Goal: Check status: Check status

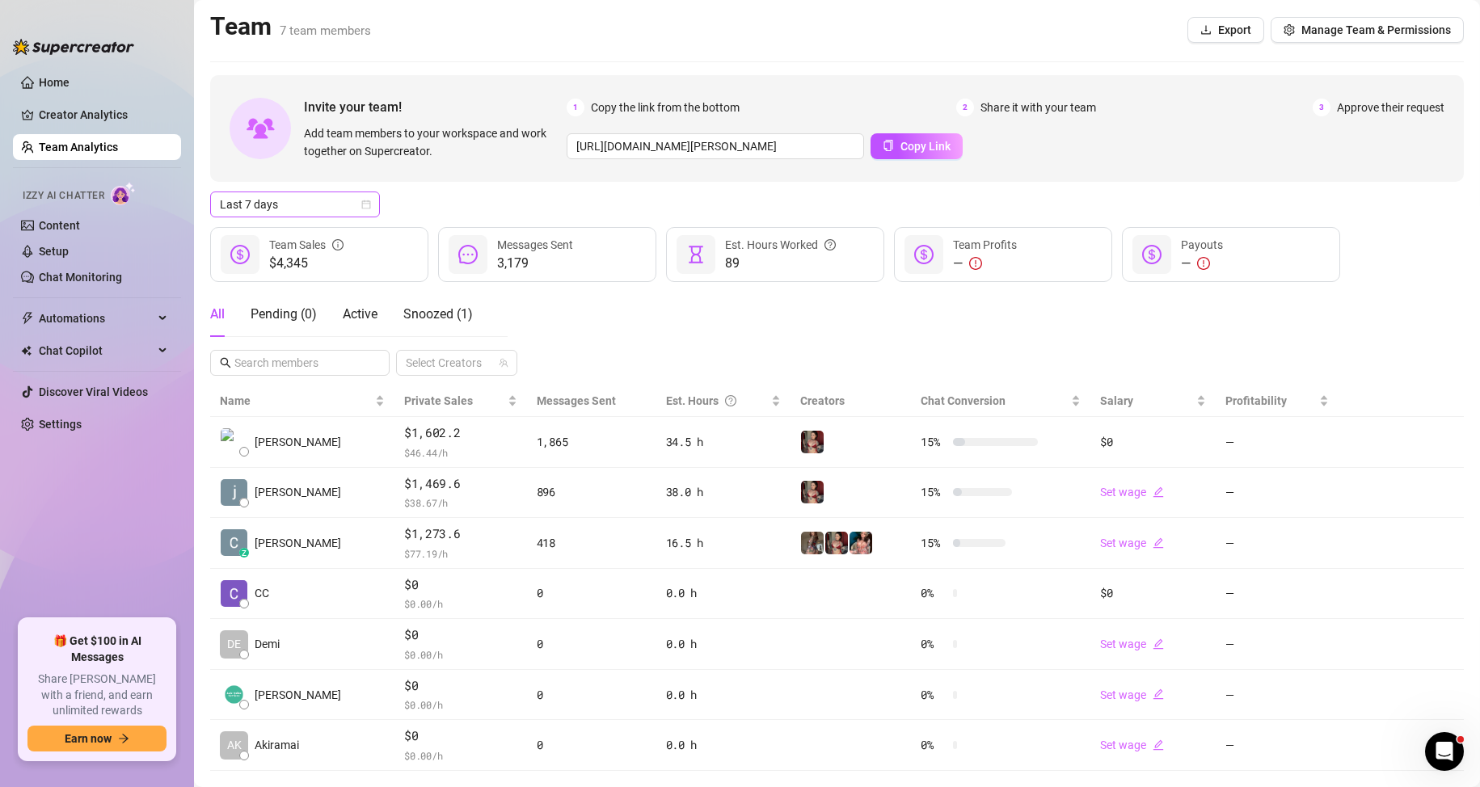
click at [340, 204] on span "Last 7 days" at bounding box center [295, 204] width 150 height 24
click at [273, 288] on div "Last 30 days" at bounding box center [295, 289] width 144 height 18
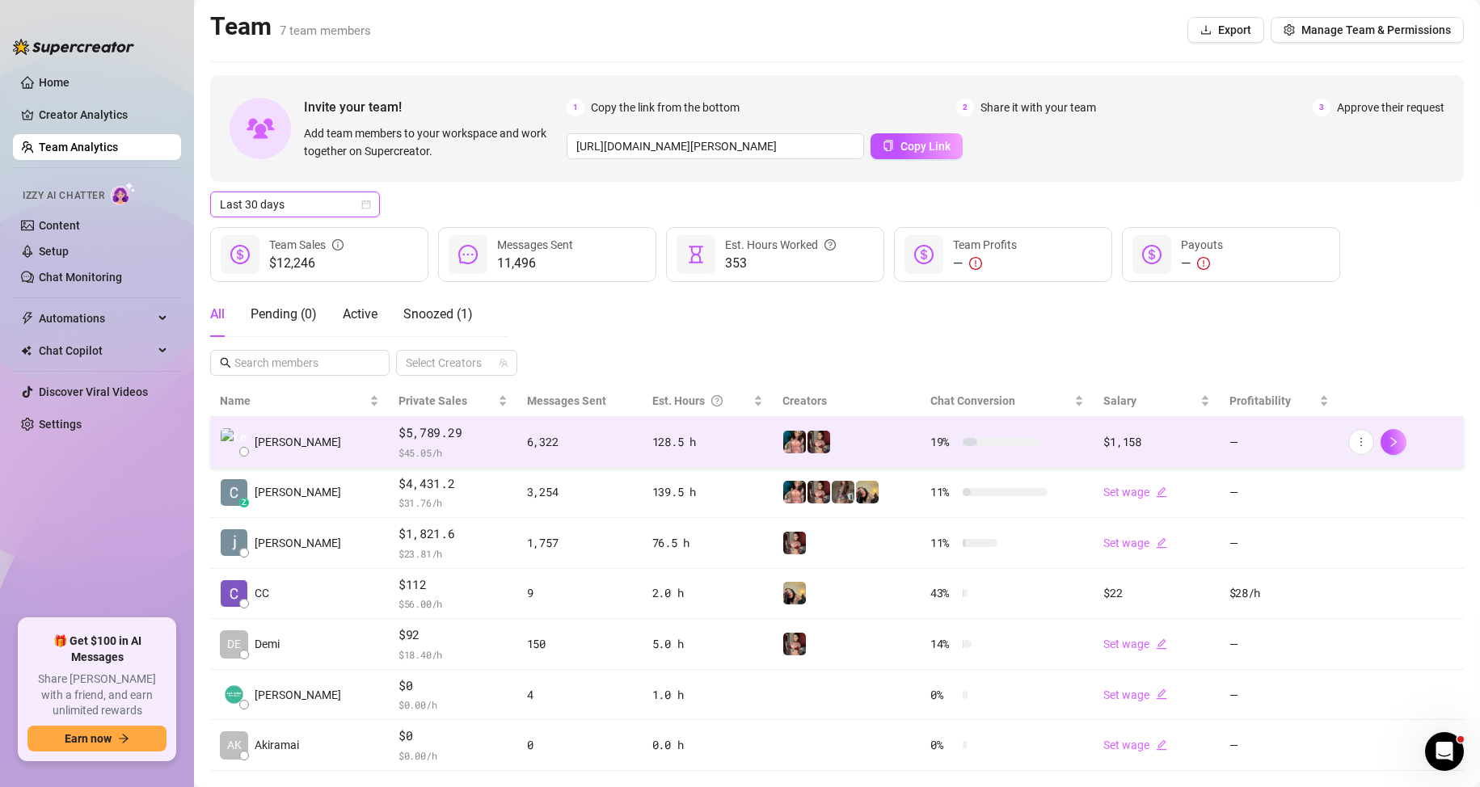
click at [398, 436] on span "$5,789.29" at bounding box center [452, 432] width 109 height 19
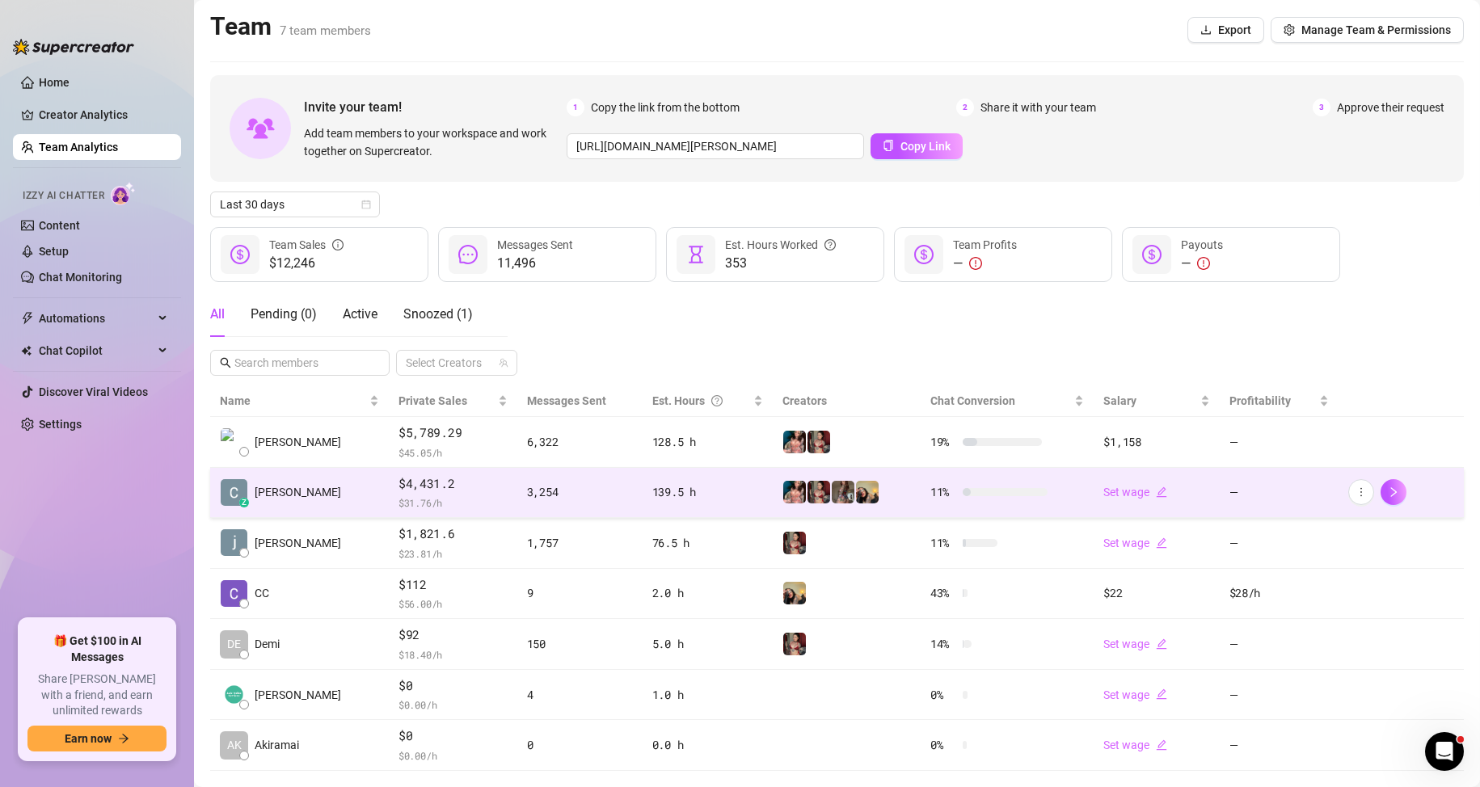
click at [426, 480] on span "$4,431.2" at bounding box center [452, 483] width 109 height 19
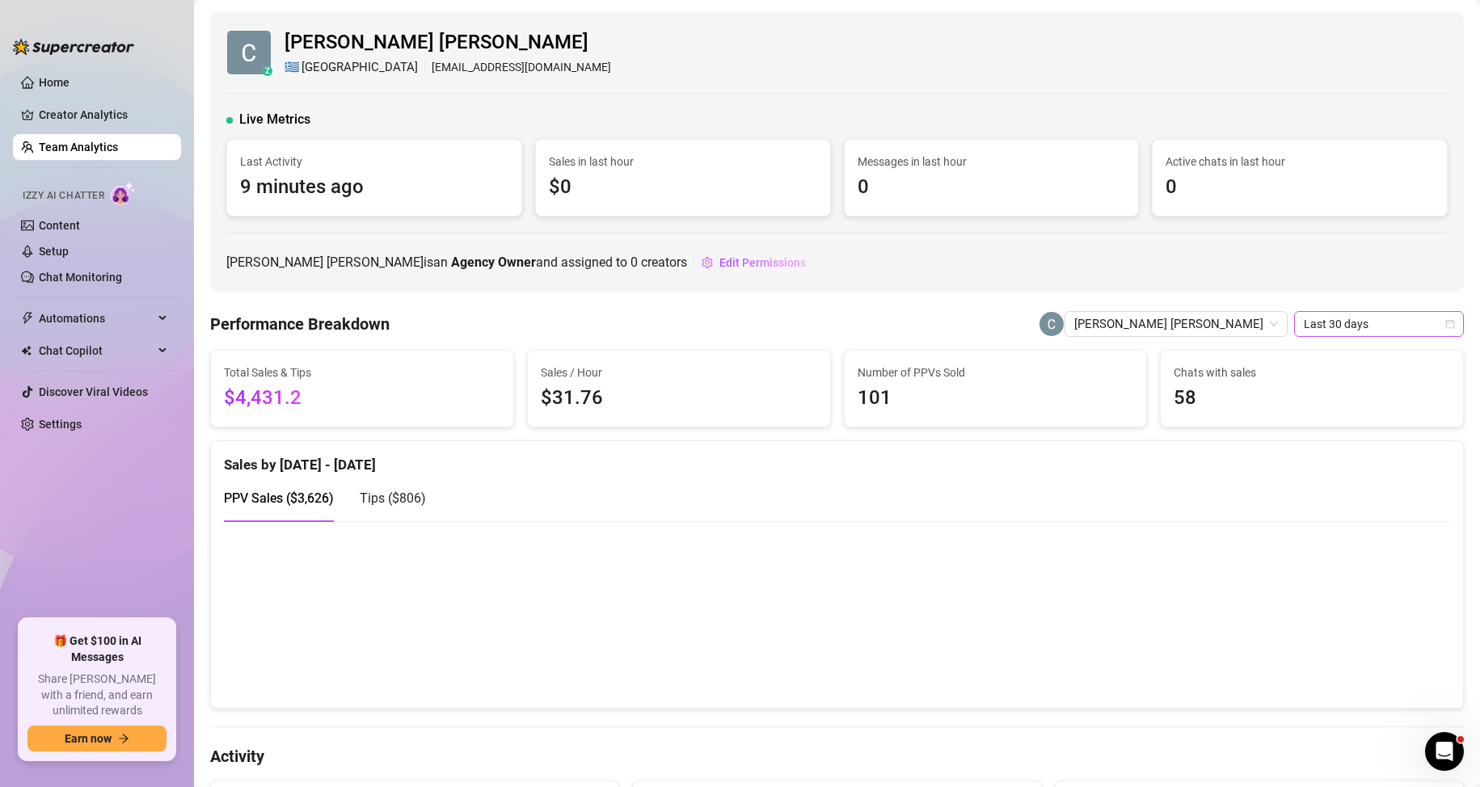
click at [1326, 318] on span "Last 30 days" at bounding box center [1379, 324] width 150 height 24
click at [1323, 454] on div "Custom date" at bounding box center [1365, 460] width 144 height 18
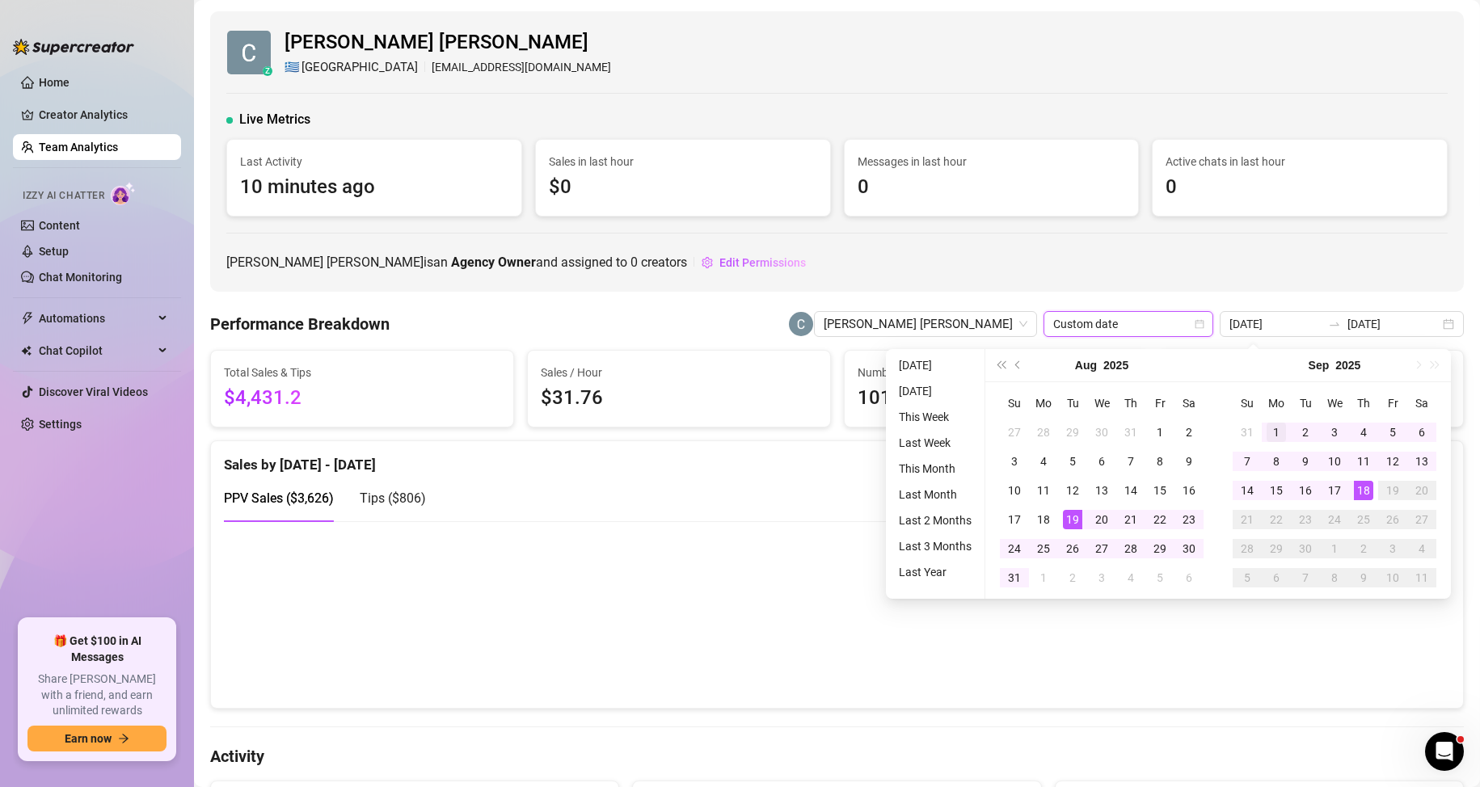
type input "[DATE]"
click at [1272, 423] on div "1" at bounding box center [1275, 432] width 19 height 19
click at [1361, 493] on div "18" at bounding box center [1363, 490] width 19 height 19
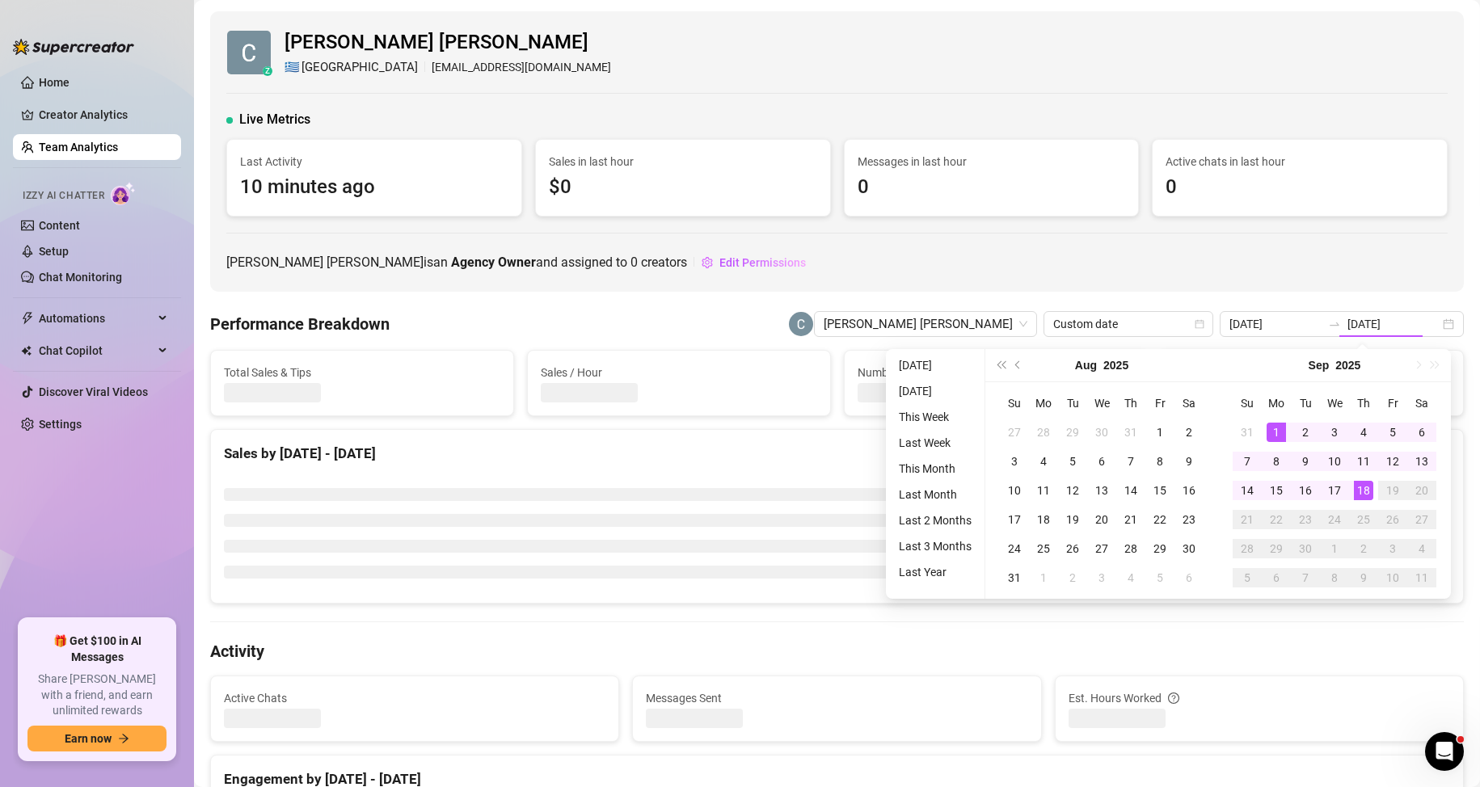
type input "[DATE]"
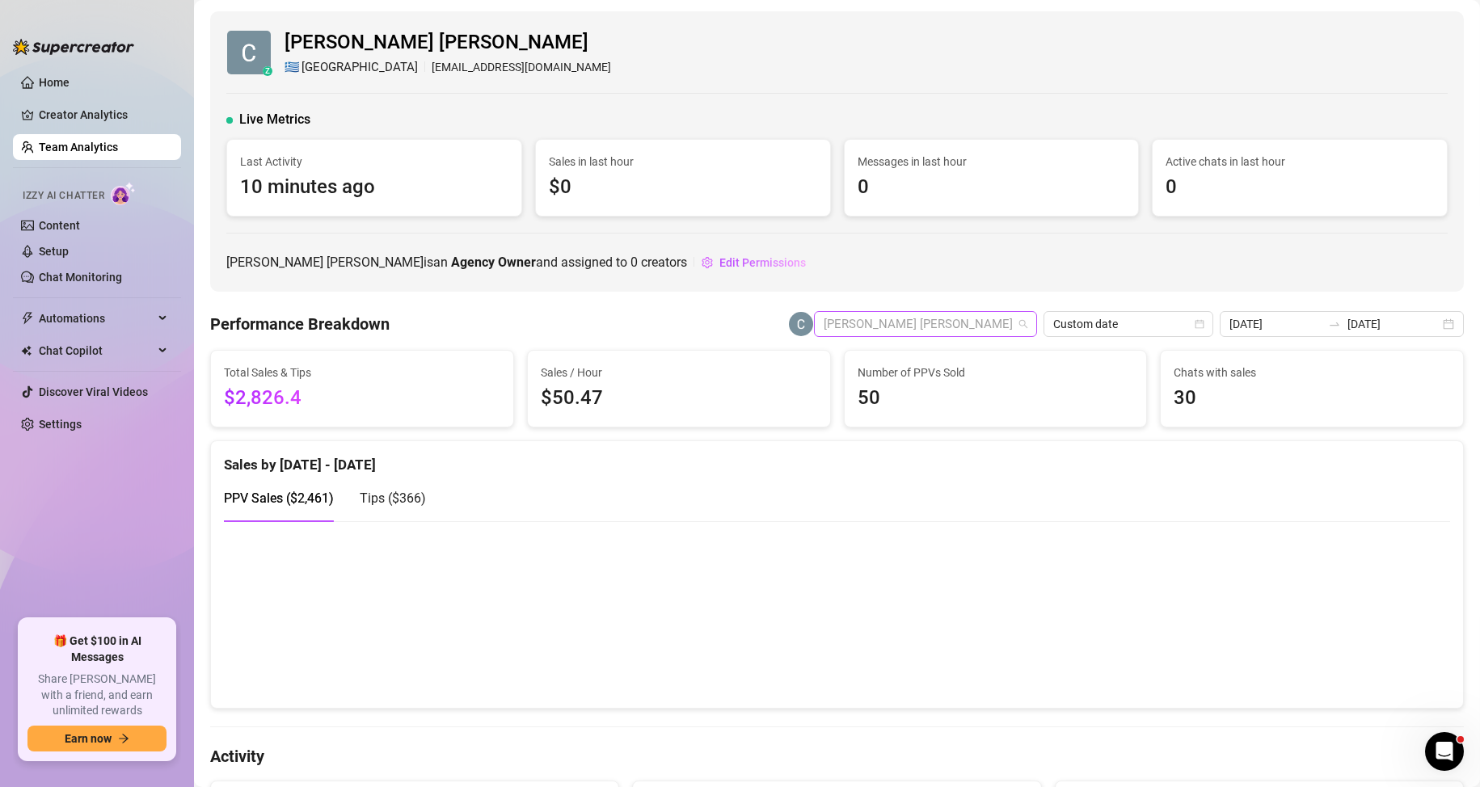
click at [980, 328] on span "[PERSON_NAME] [PERSON_NAME]" at bounding box center [926, 324] width 204 height 24
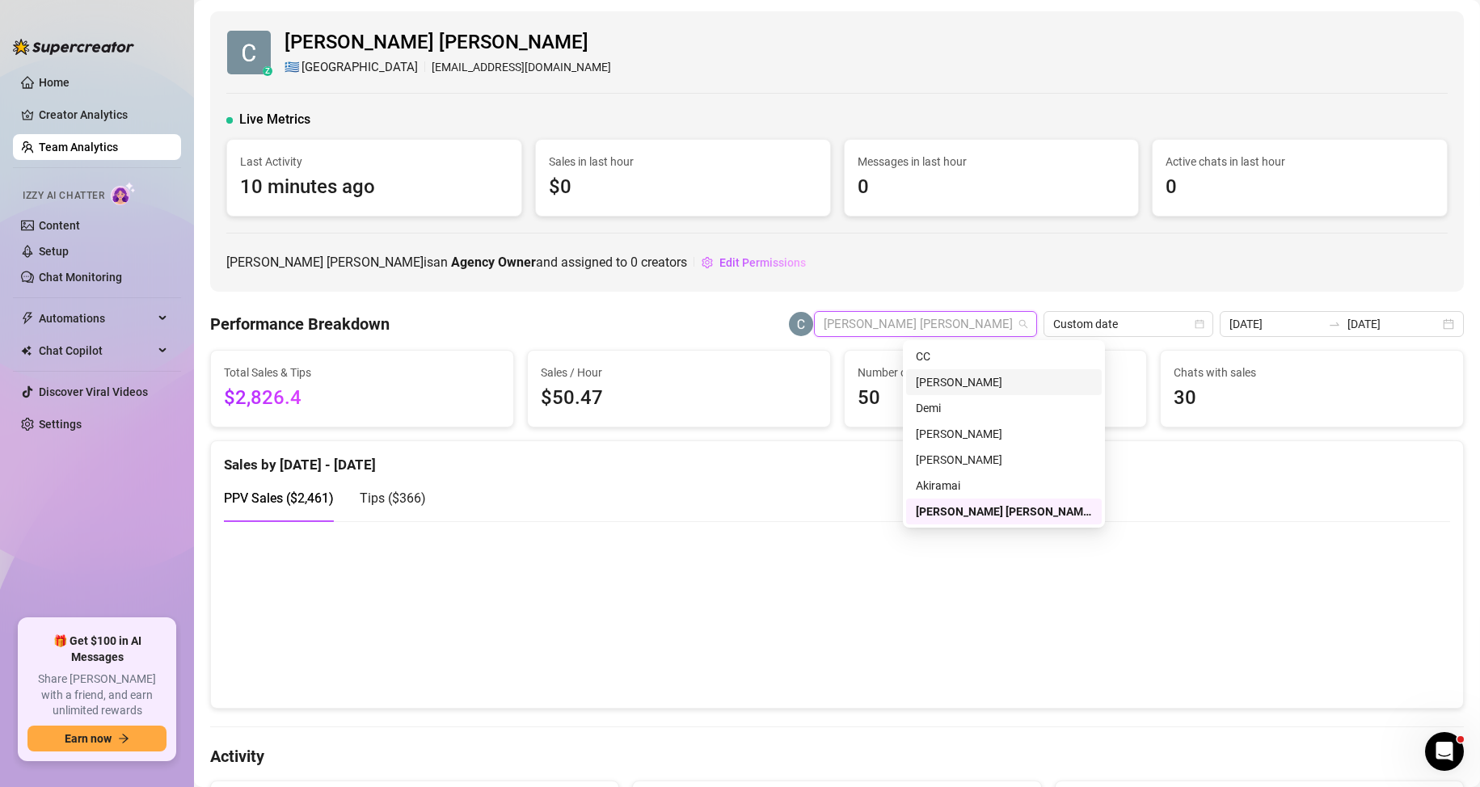
click at [949, 387] on div "[PERSON_NAME]" at bounding box center [1004, 382] width 176 height 18
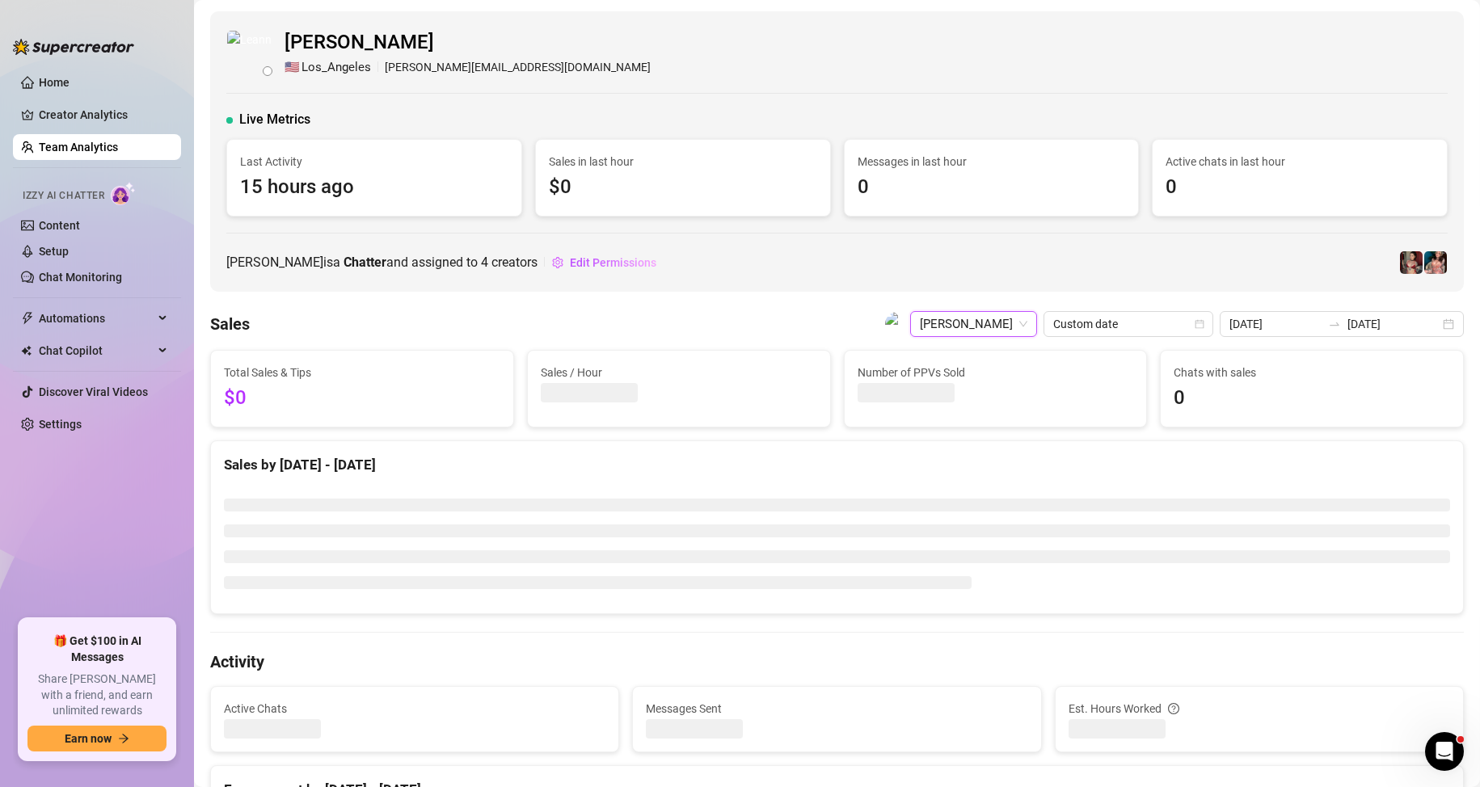
click at [1124, 278] on div "[PERSON_NAME] 🇺🇸 Los_Angeles [PERSON_NAME][EMAIL_ADDRESS][DOMAIN_NAME] Live Met…" at bounding box center [836, 151] width 1253 height 280
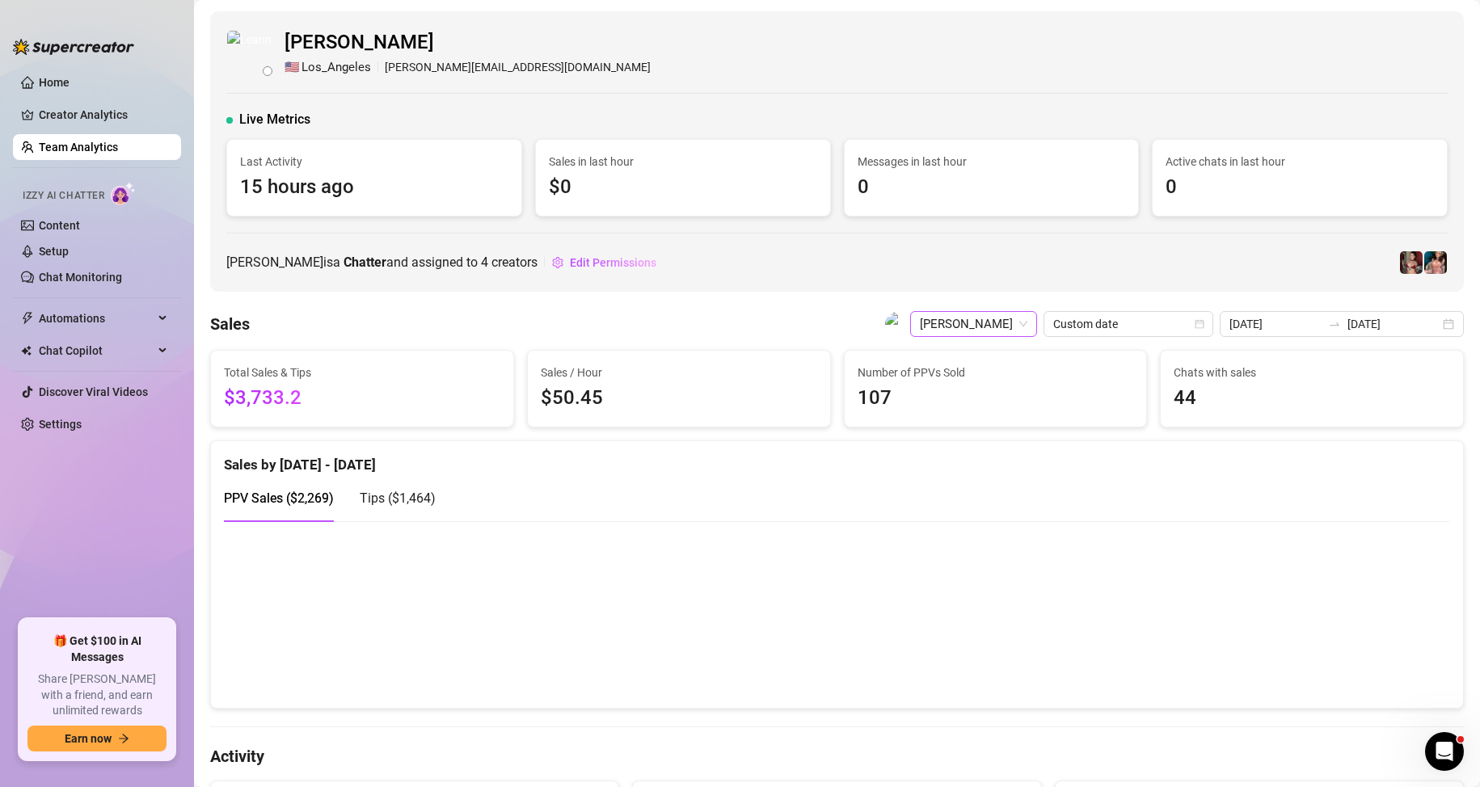
click at [1001, 327] on span "[PERSON_NAME]" at bounding box center [973, 324] width 107 height 24
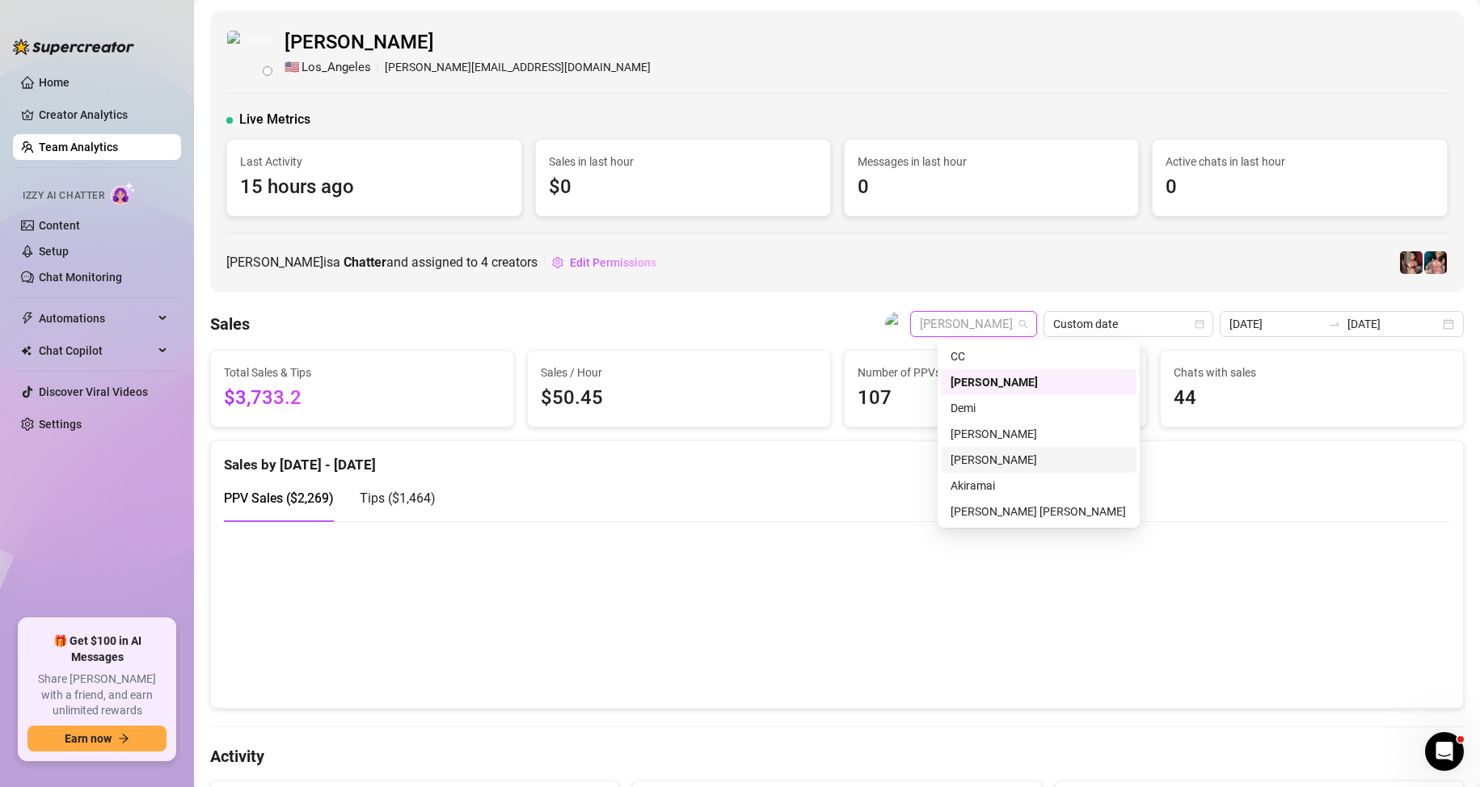
click at [1000, 457] on div "[PERSON_NAME]" at bounding box center [1038, 460] width 176 height 18
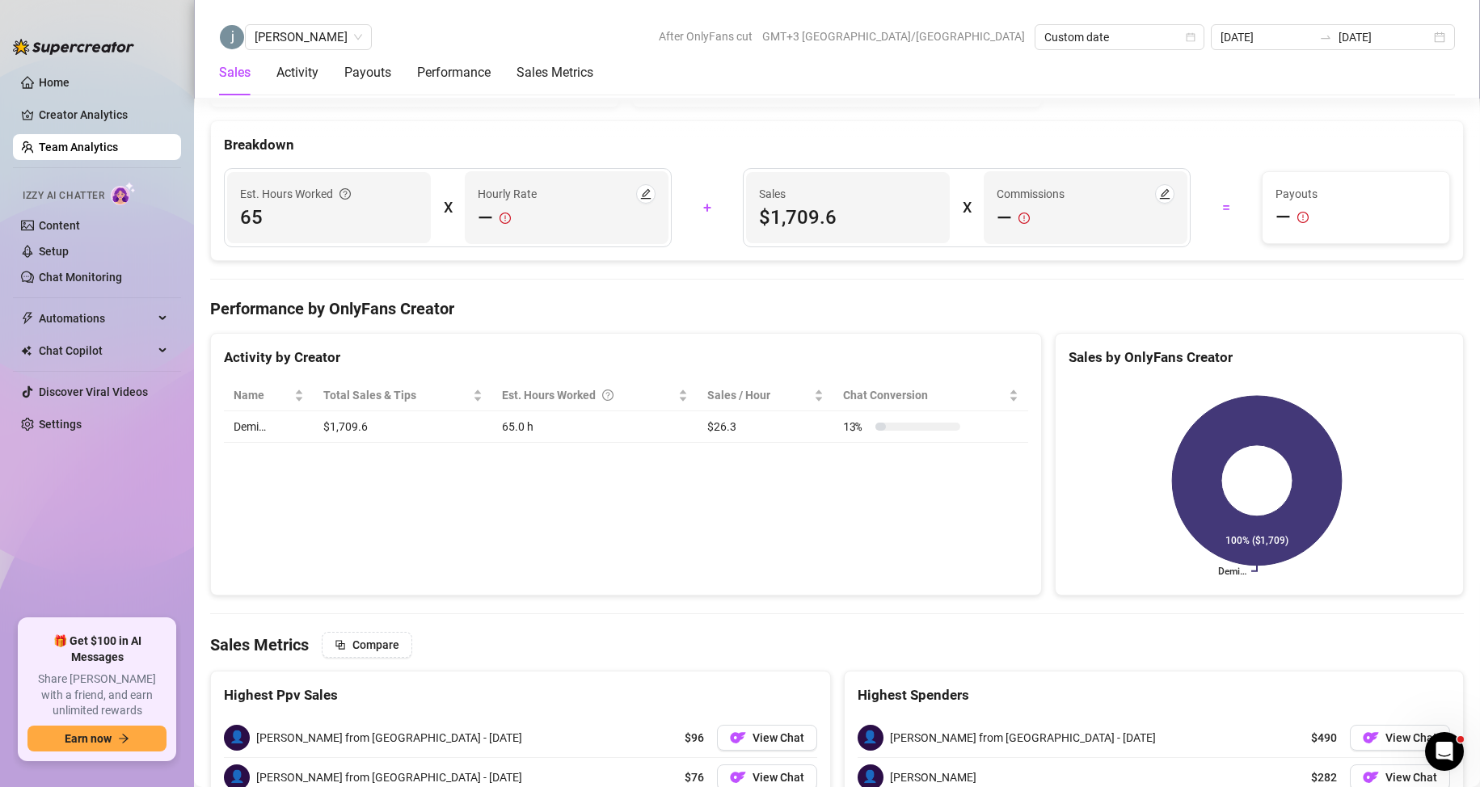
scroll to position [2101, 0]
